Goal: Check status

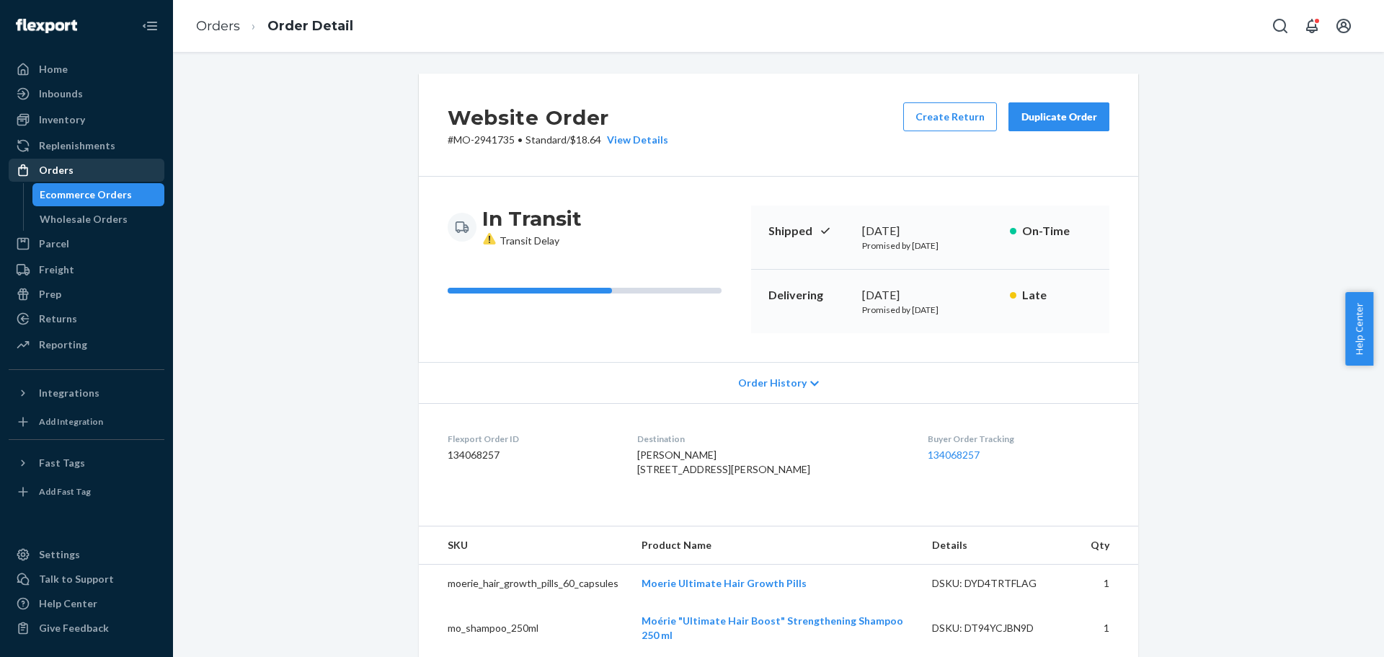
click at [58, 177] on div "Orders" at bounding box center [86, 170] width 153 height 20
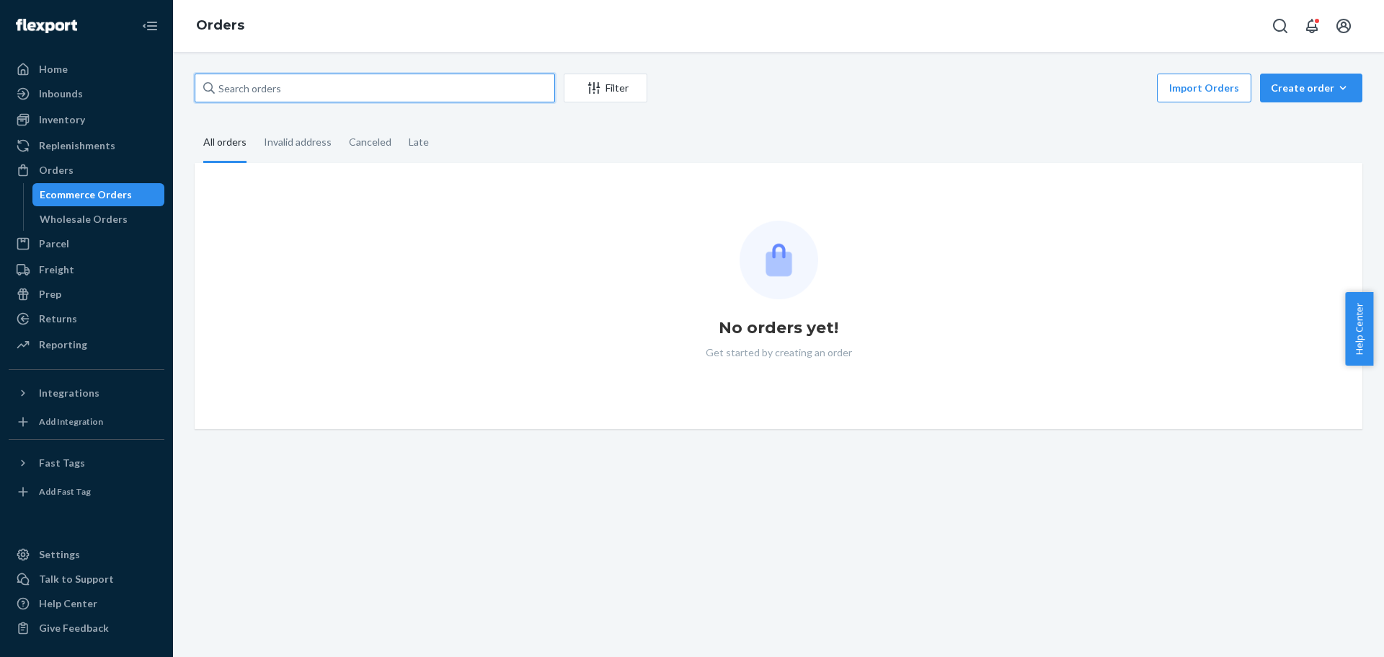
click at [248, 89] on input "text" at bounding box center [375, 88] width 360 height 29
paste input "Janainna Pietrantonio"
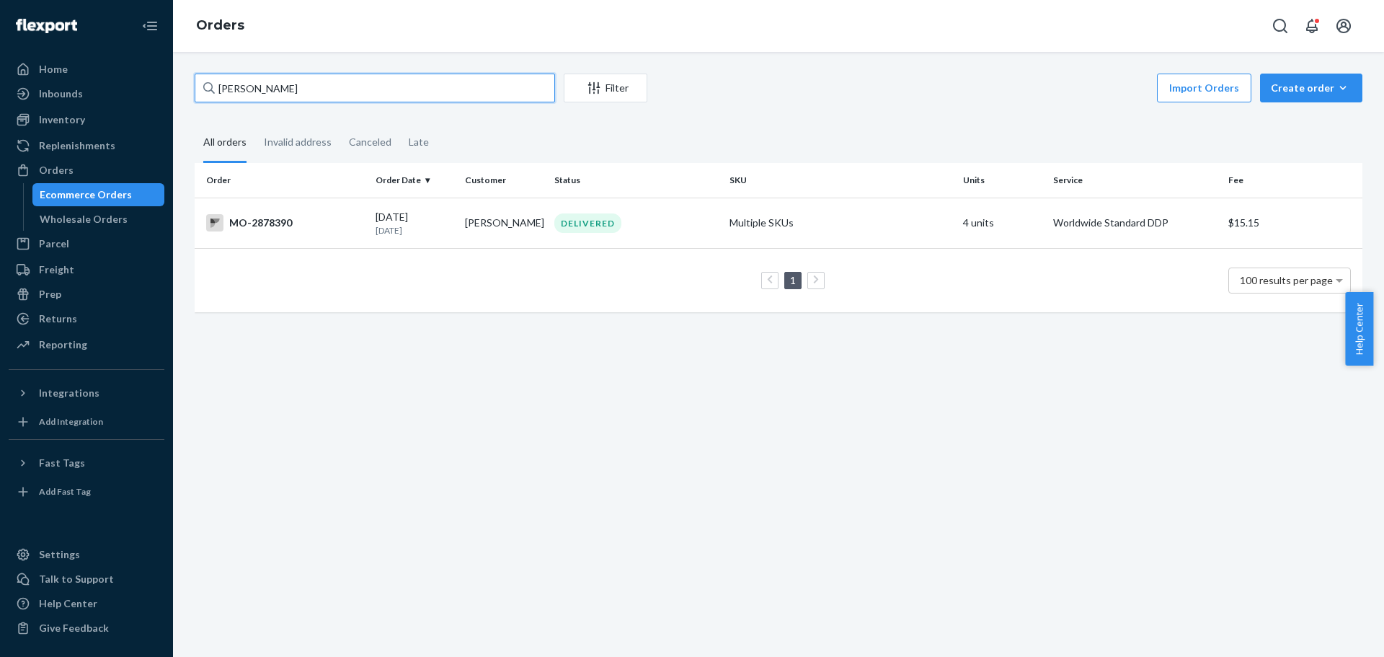
type input "Janainna Pietrantonio"
click at [345, 231] on div "MO-2878390" at bounding box center [285, 222] width 158 height 17
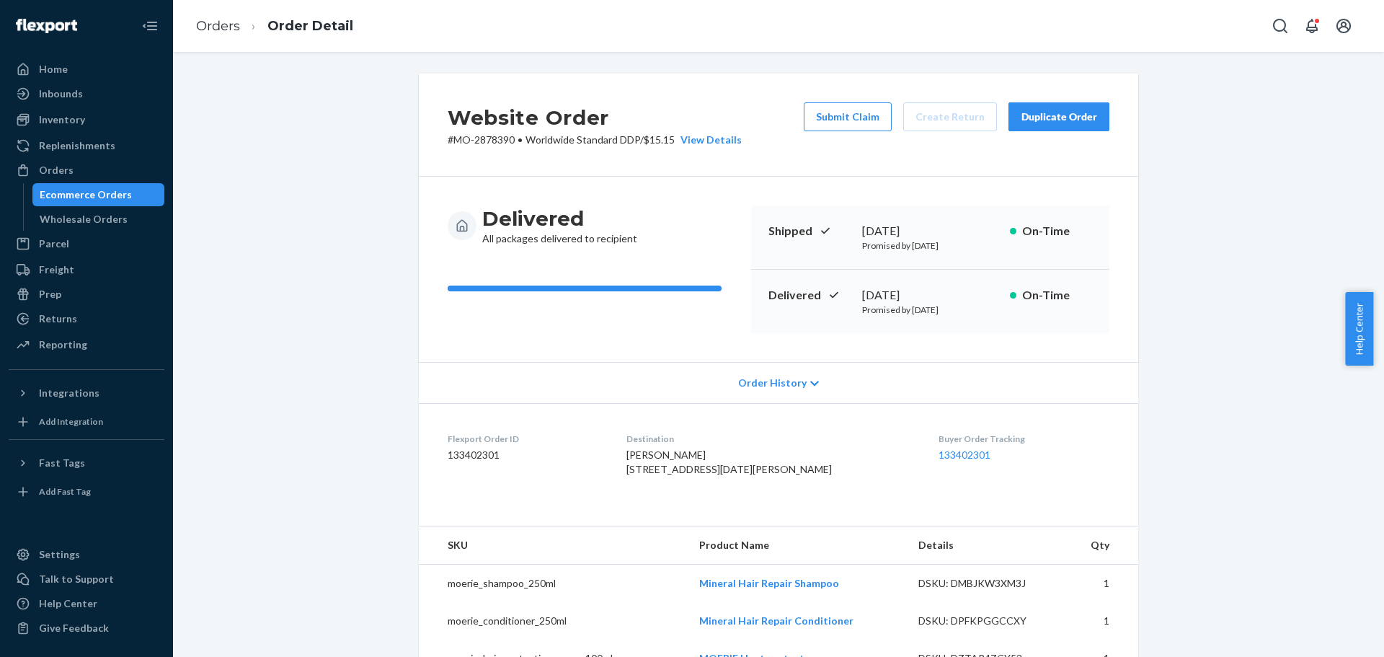
click at [478, 138] on p "# MO-2878390 • Worldwide Standard DDP / $15.15 View Details" at bounding box center [595, 140] width 294 height 14
copy p "2878390"
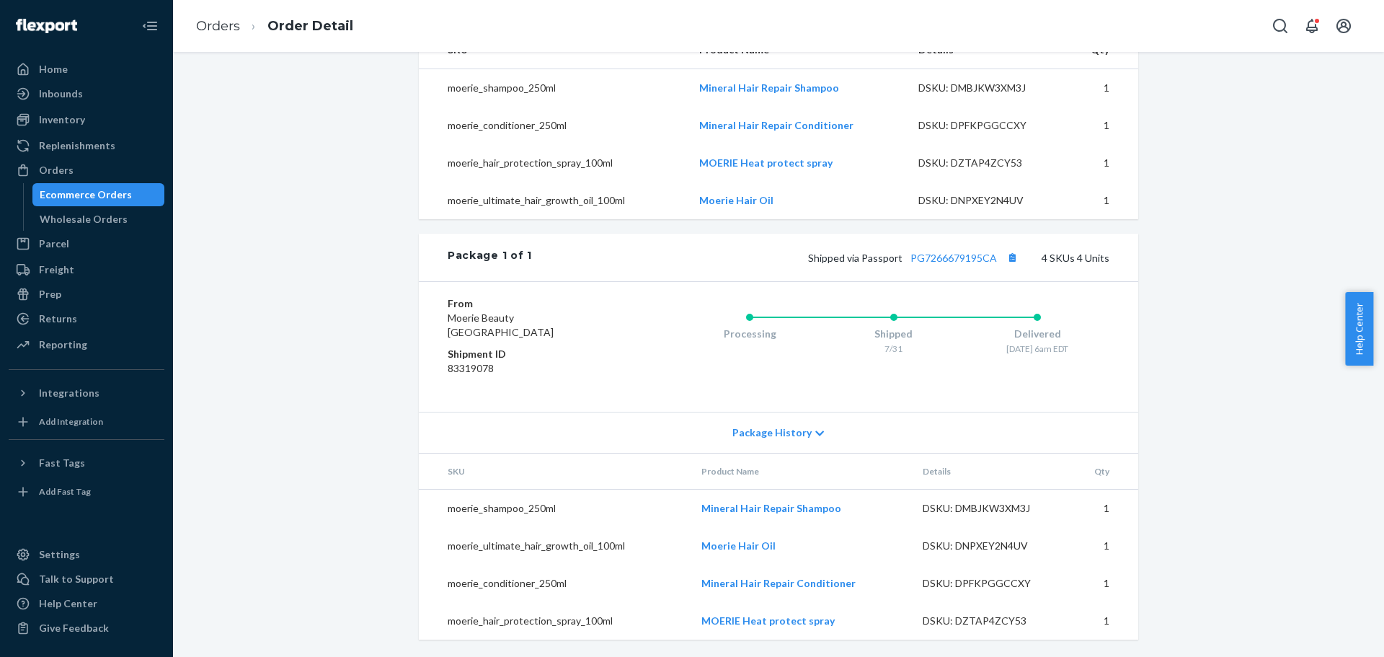
scroll to position [524, 0]
click at [967, 256] on link "PG7266679195CA" at bounding box center [953, 258] width 86 height 12
click at [89, 166] on div "Orders" at bounding box center [86, 170] width 153 height 20
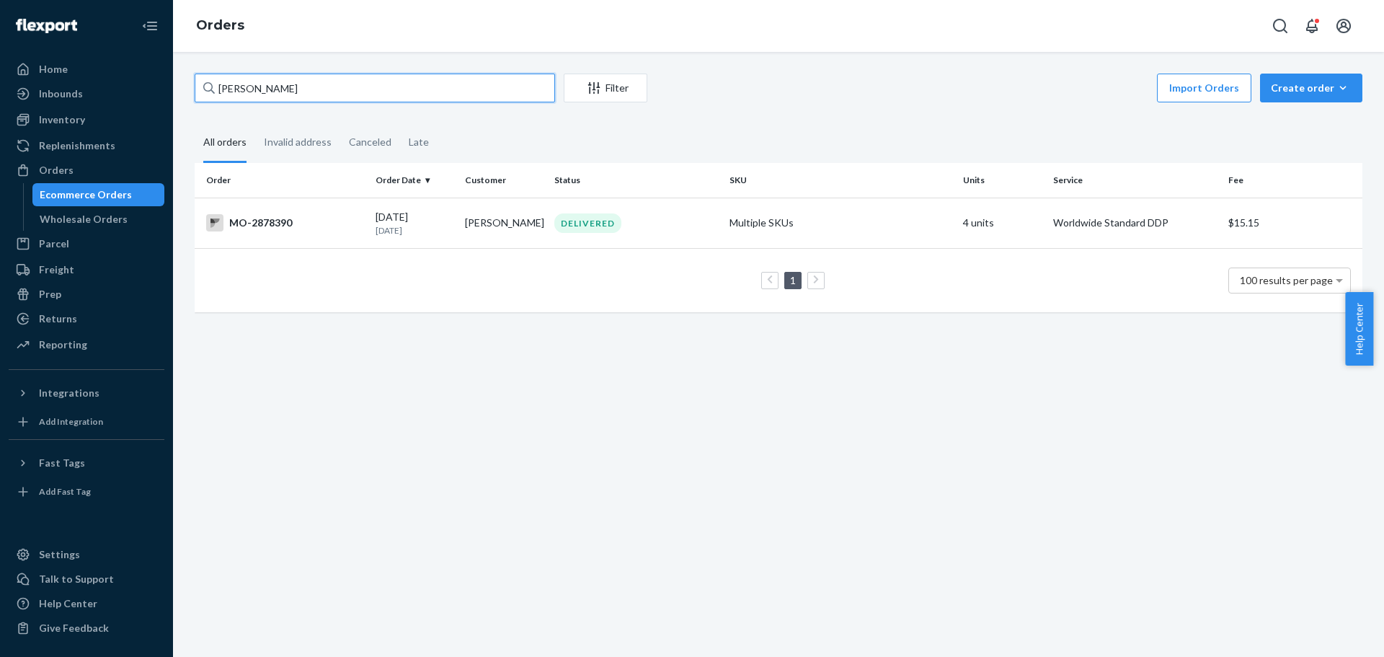
click at [254, 93] on input "Janainna Pietrantonio" at bounding box center [375, 88] width 360 height 29
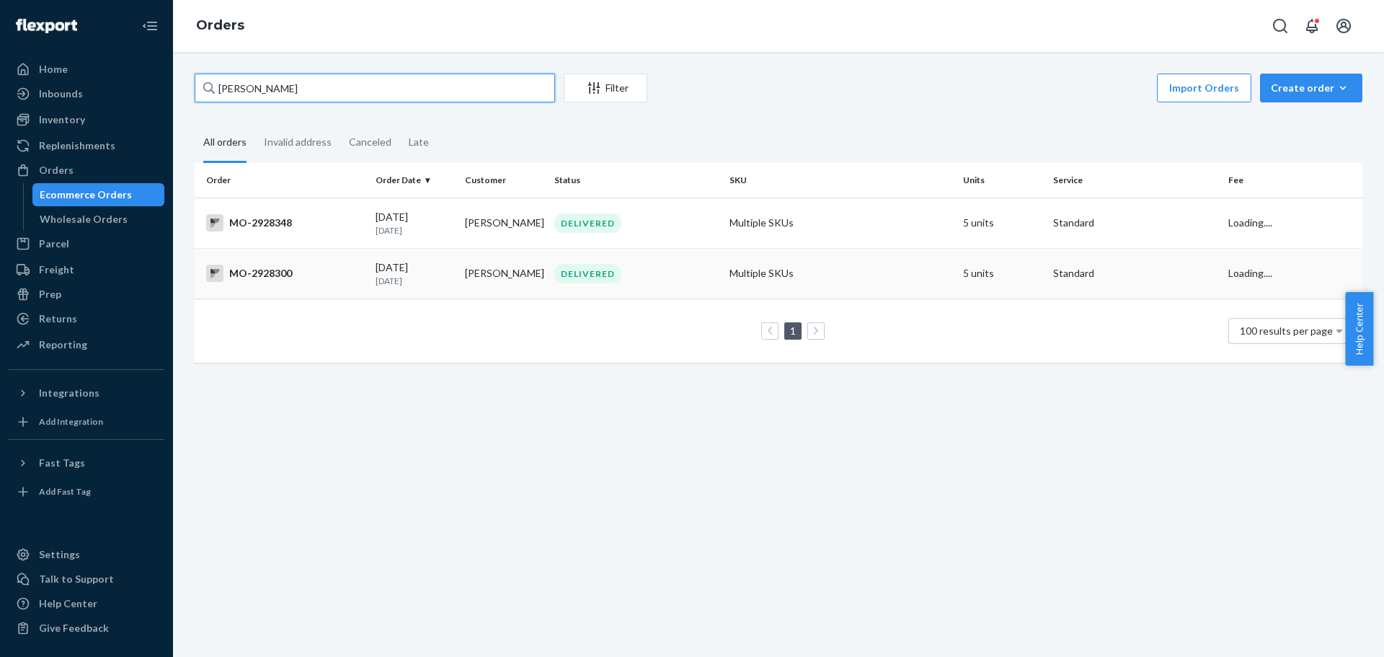
type input "michele turner"
click at [290, 276] on div "MO-2928300" at bounding box center [285, 273] width 158 height 17
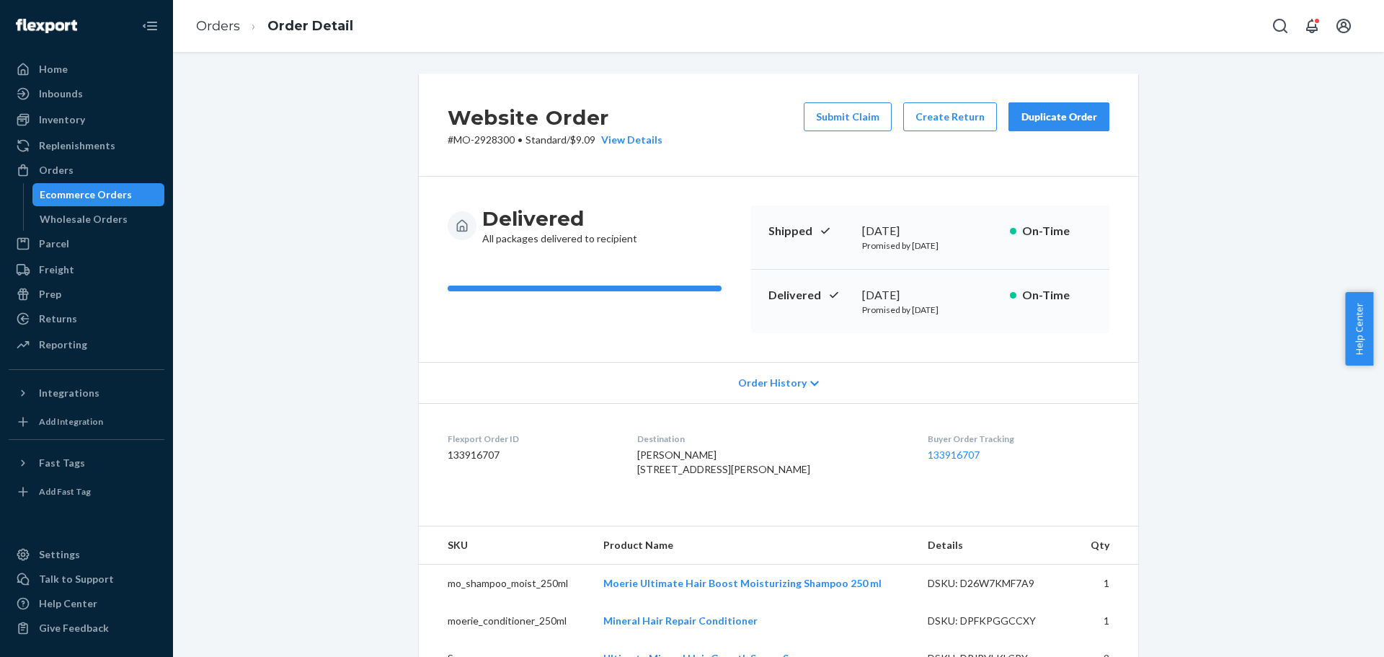
click at [478, 143] on p "# MO-2928300 • Standard / $9.09 View Details" at bounding box center [555, 140] width 215 height 14
copy p "2928300"
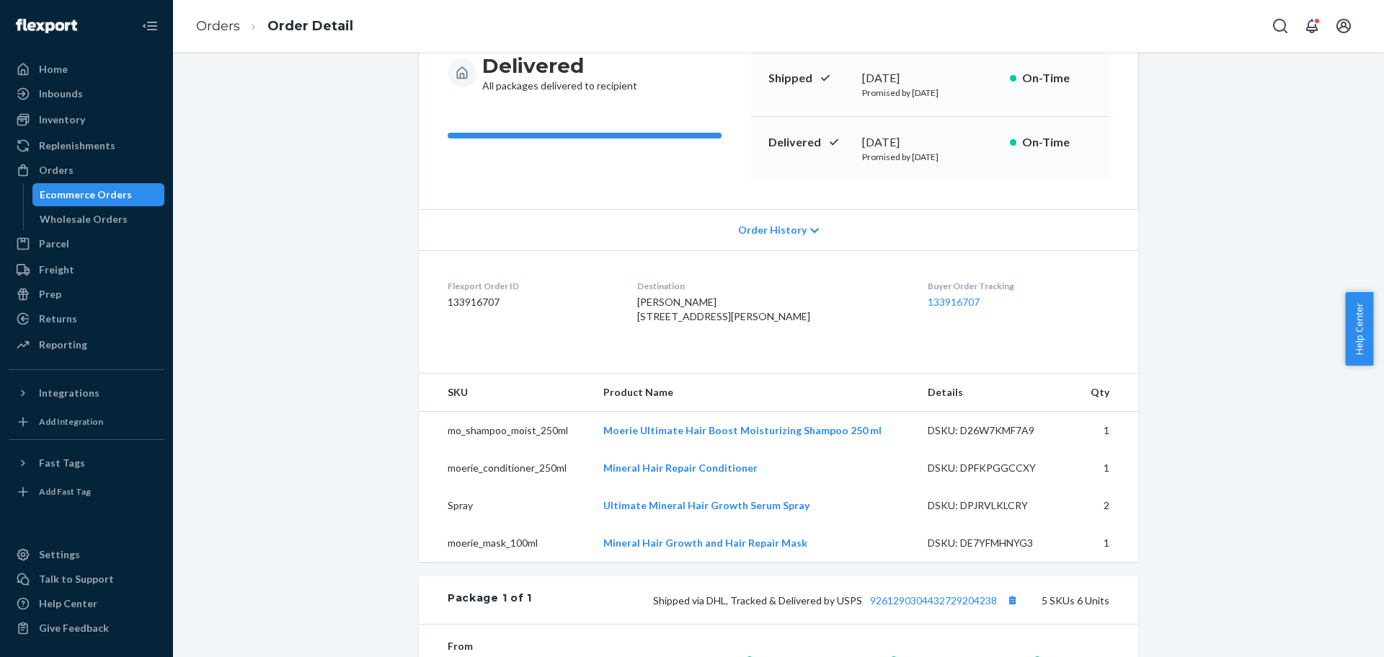
scroll to position [432, 0]
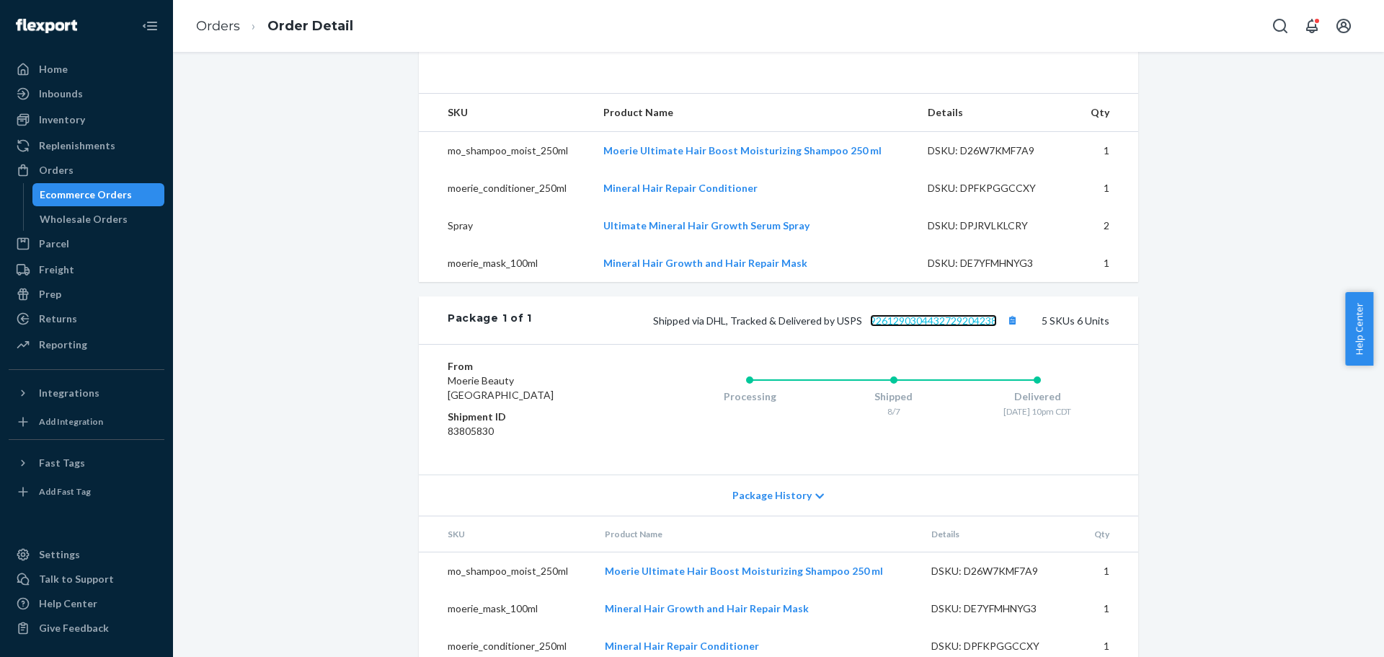
click at [940, 327] on link "9261290304432729204238" at bounding box center [933, 320] width 127 height 12
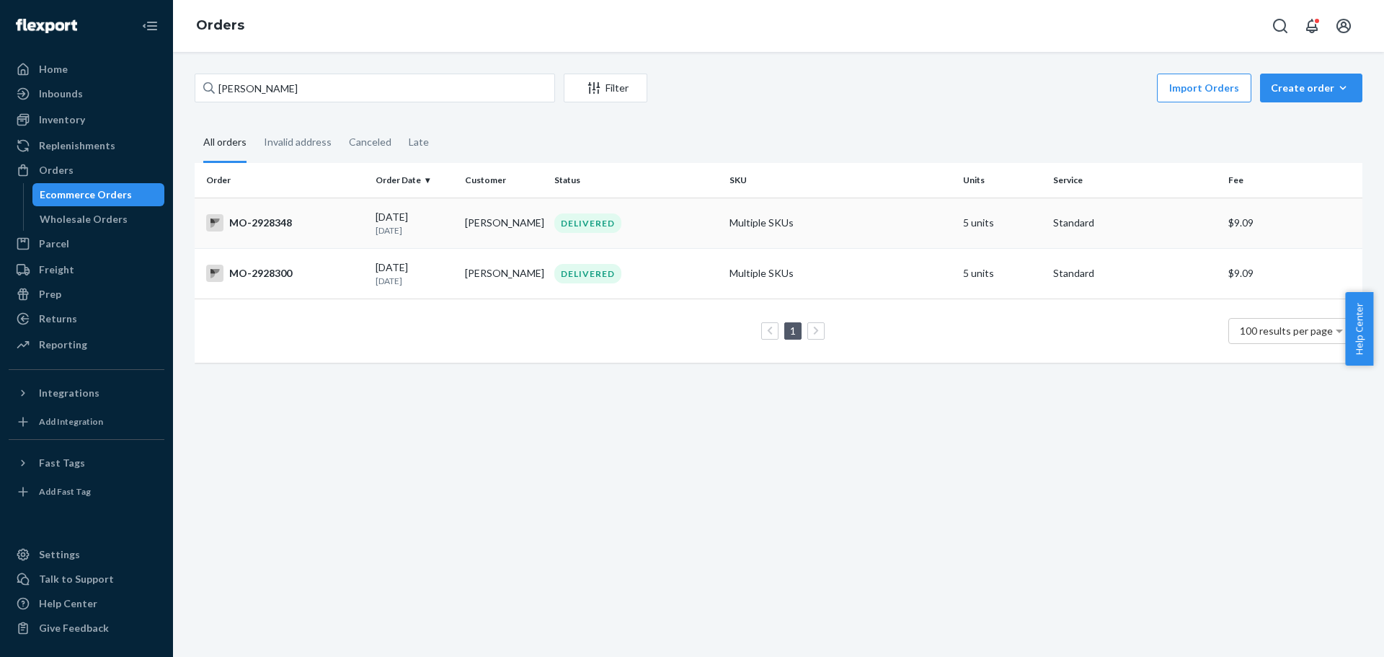
click at [280, 222] on div "MO-2928348" at bounding box center [285, 222] width 158 height 17
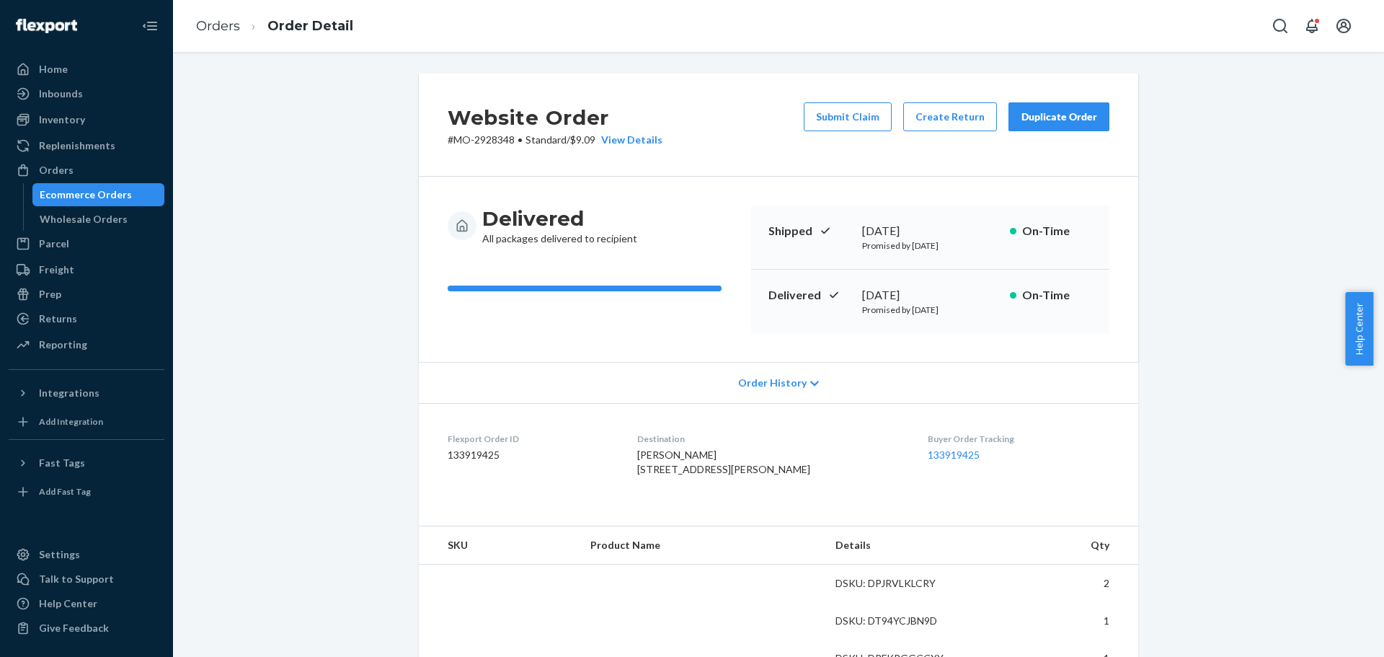
click at [477, 141] on p "# MO-2928348 • Standard / $9.09 View Details" at bounding box center [555, 140] width 215 height 14
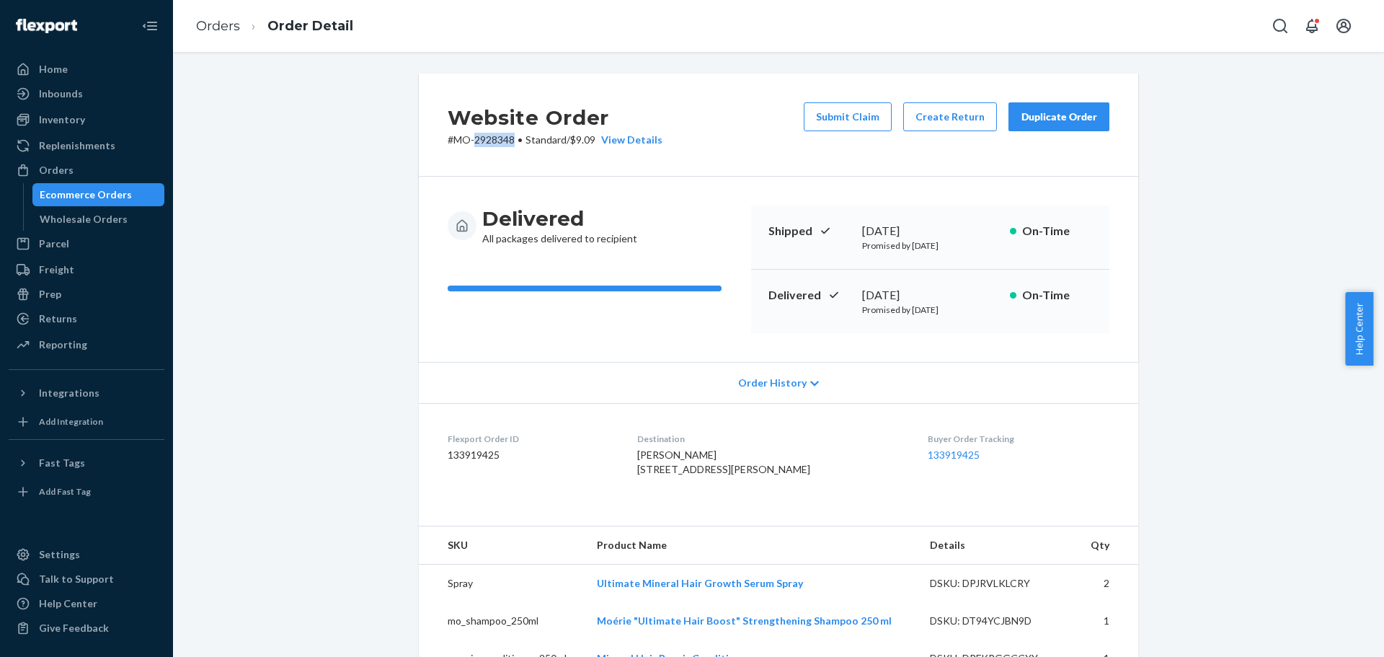
copy p "2928348"
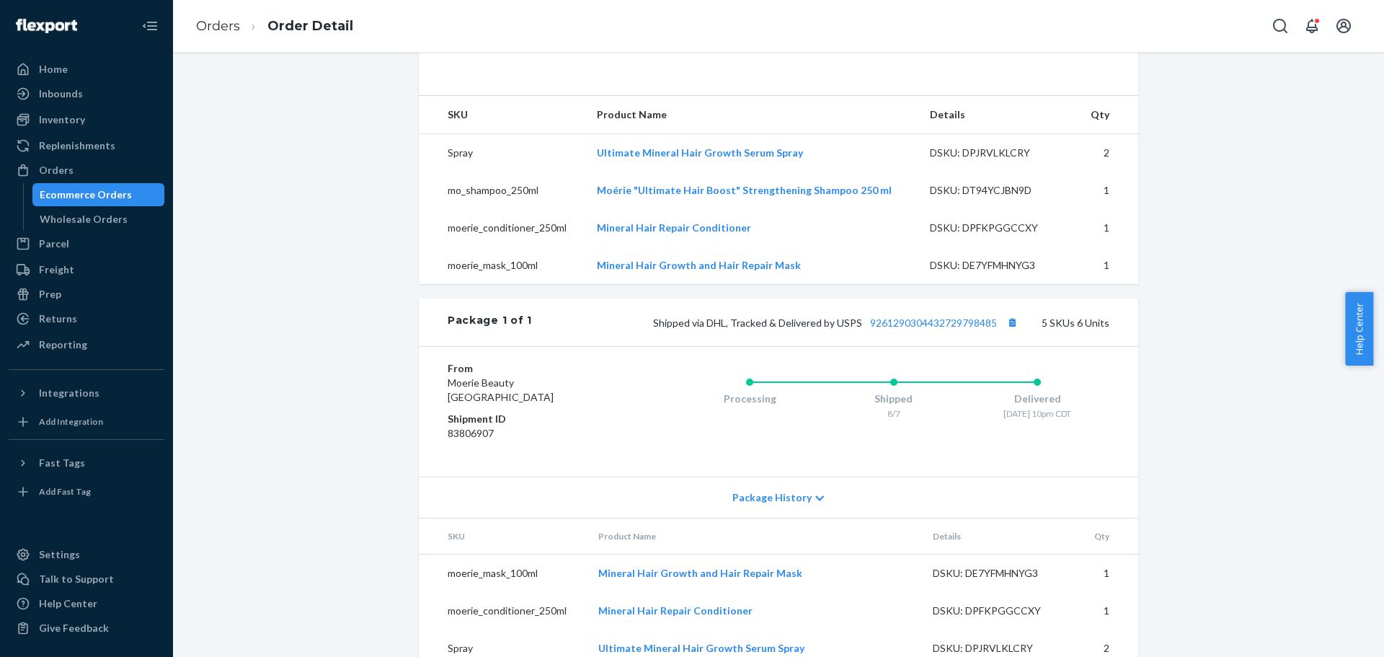
scroll to position [432, 0]
click at [920, 327] on link "9261290304432729798485" at bounding box center [933, 320] width 127 height 12
